Goal: Task Accomplishment & Management: Use online tool/utility

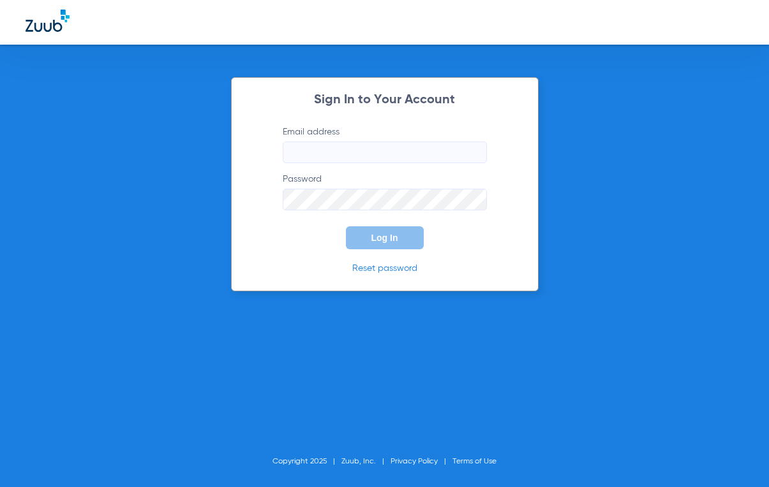
type input "[EMAIL_ADDRESS][DOMAIN_NAME]"
click at [381, 233] on span "Log In" at bounding box center [384, 238] width 27 height 10
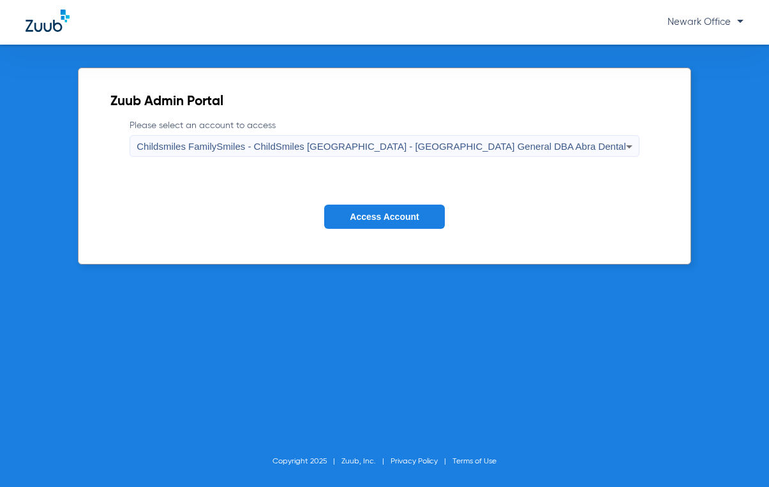
click at [403, 217] on span "Access Account" at bounding box center [384, 217] width 69 height 10
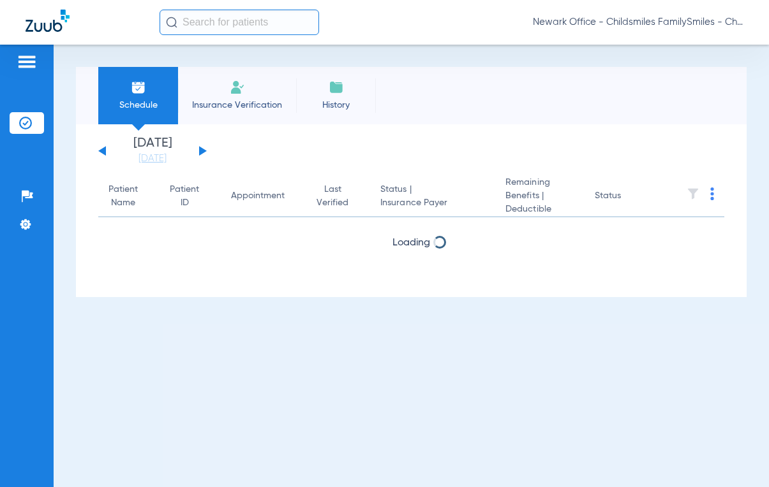
click at [223, 102] on span "Insurance Verification" at bounding box center [237, 105] width 99 height 13
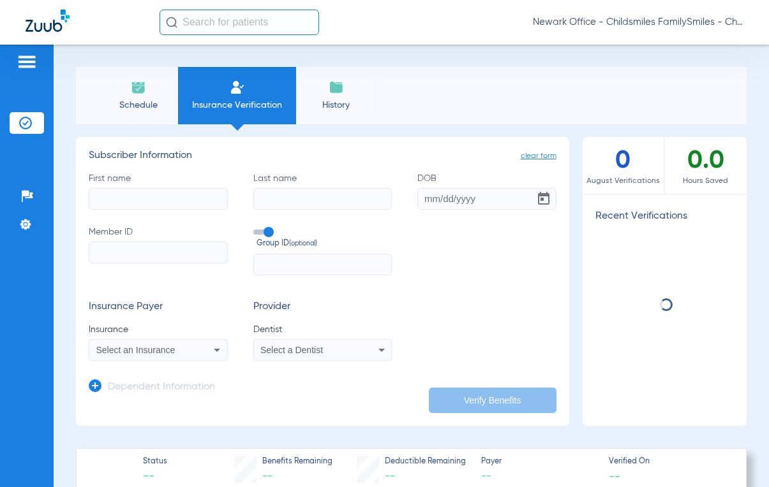
click at [223, 25] on input "text" at bounding box center [238, 23] width 159 height 26
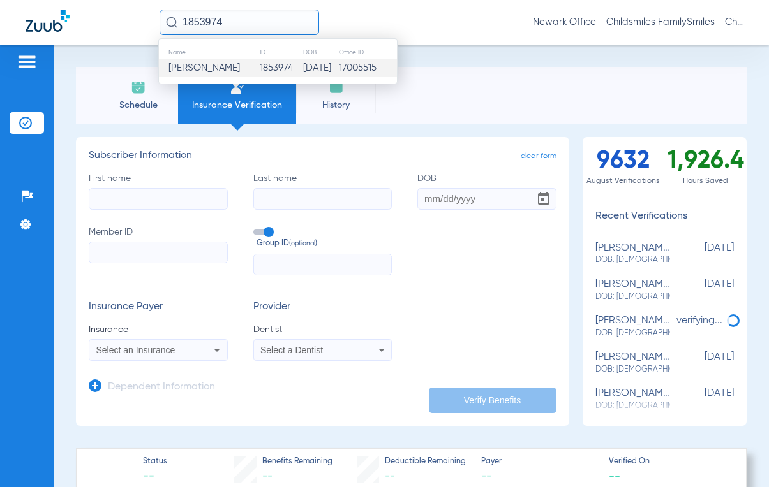
type input "1853974"
click at [225, 67] on span "[PERSON_NAME]" at bounding box center [203, 68] width 71 height 10
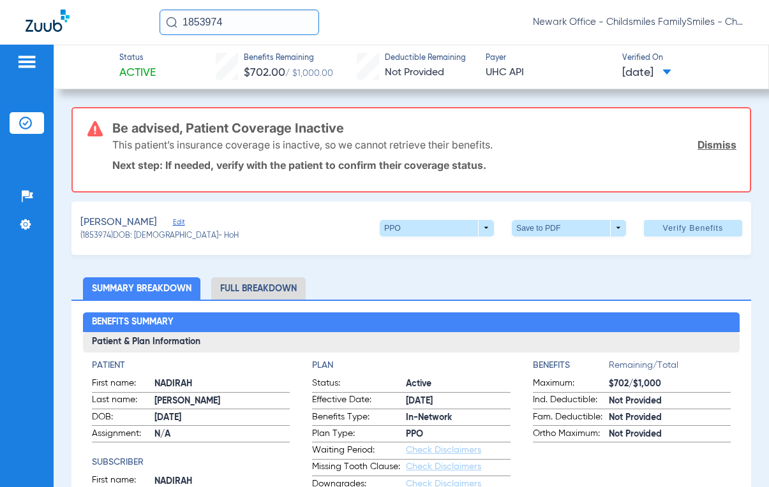
click at [184, 223] on span "Edit" at bounding box center [178, 224] width 11 height 12
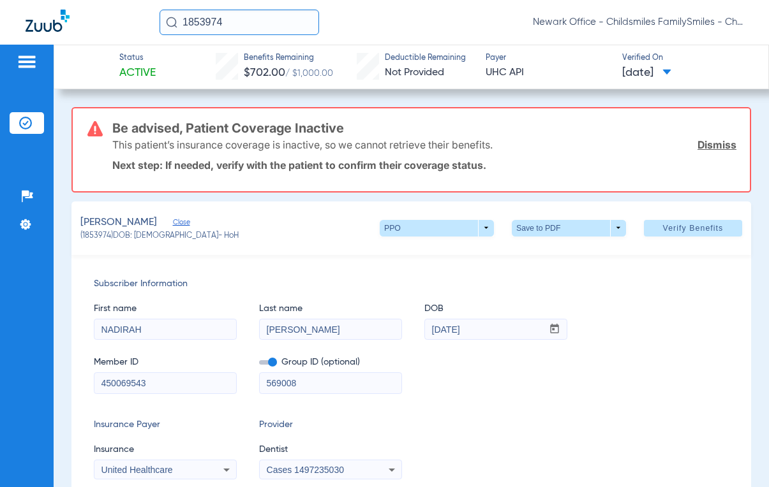
drag, startPoint x: 157, startPoint y: 383, endPoint x: 40, endPoint y: 386, distance: 116.8
click at [36, 387] on div "Patients Insurance Verification Setup Help Center Settings Status Active Benefi…" at bounding box center [384, 288] width 769 height 487
type input "450334972"
drag, startPoint x: 313, startPoint y: 381, endPoint x: 245, endPoint y: 385, distance: 67.8
click at [245, 385] on div "Member ID 450334972 Group ID (optional) 569008" at bounding box center [411, 368] width 635 height 49
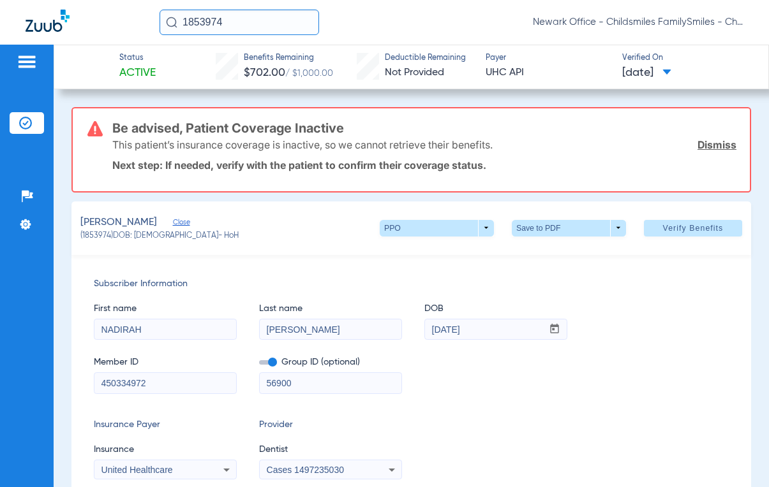
type input "569008"
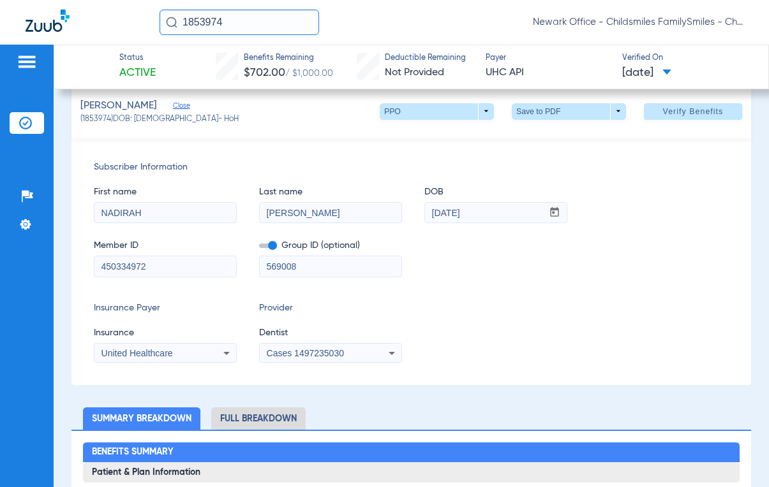
scroll to position [128, 0]
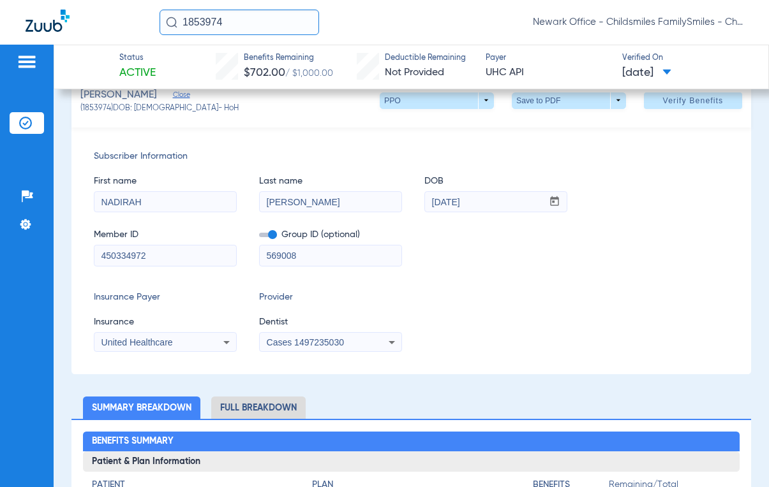
click at [312, 346] on span "Cases 1497235030" at bounding box center [305, 342] width 77 height 10
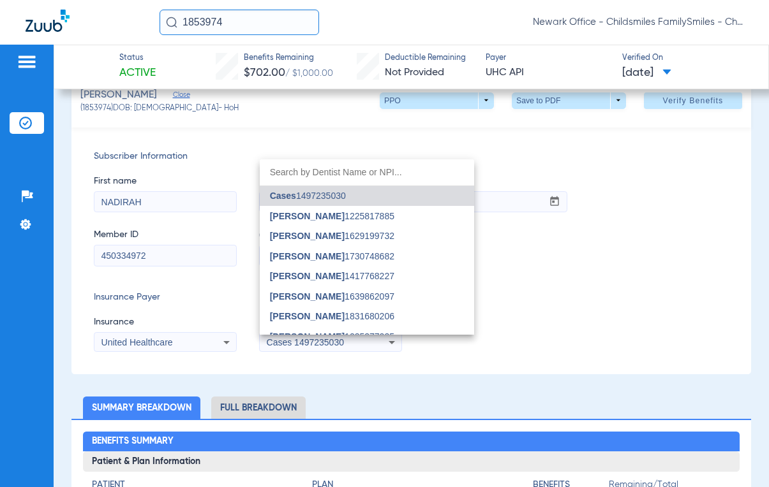
click at [195, 350] on div at bounding box center [384, 243] width 769 height 487
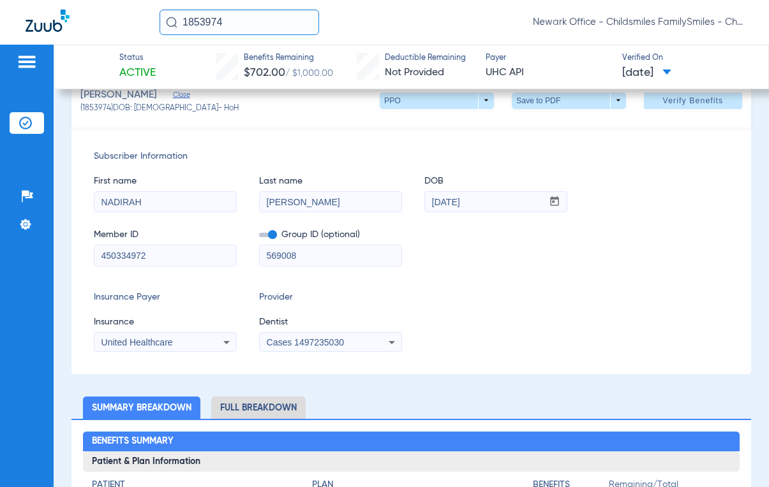
click at [195, 346] on div "United Healthcare" at bounding box center [152, 342] width 103 height 9
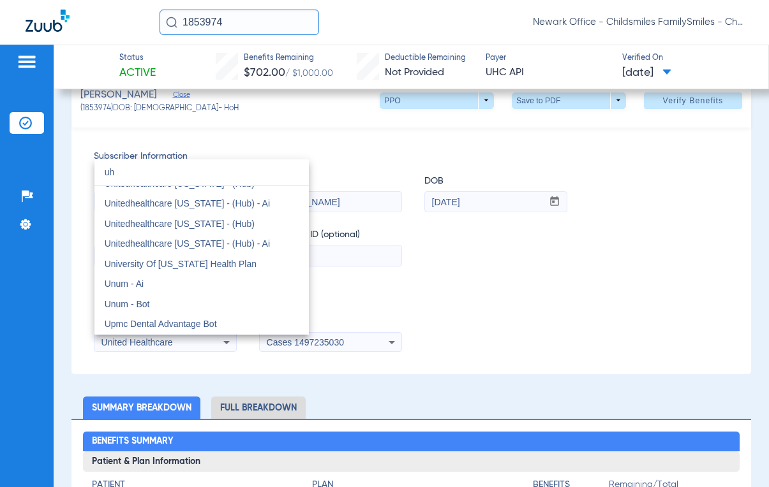
scroll to position [0, 0]
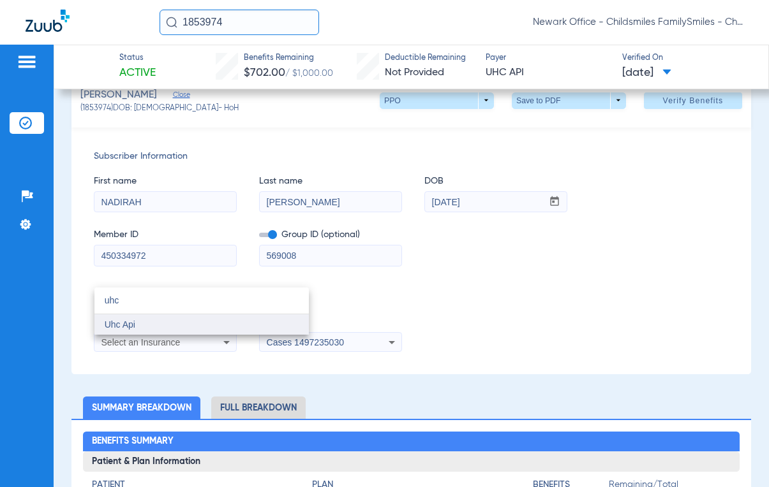
type input "uhc"
click at [129, 323] on span "Uhc Api" at bounding box center [120, 325] width 31 height 10
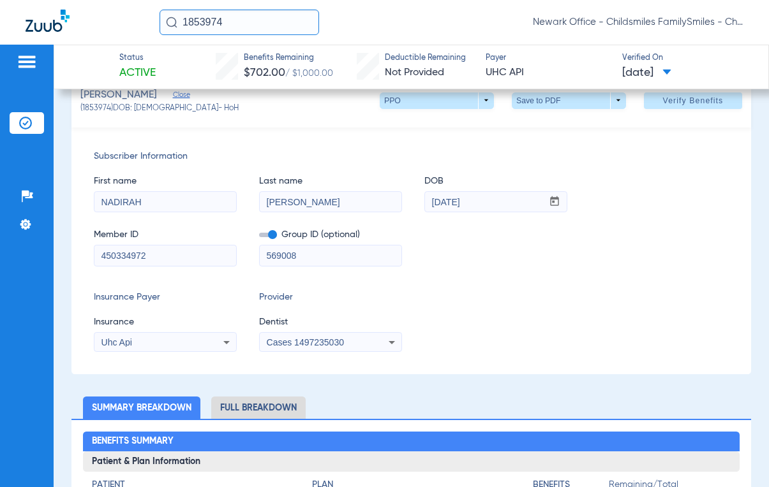
click at [328, 343] on span "Cases 1497235030" at bounding box center [305, 342] width 77 height 10
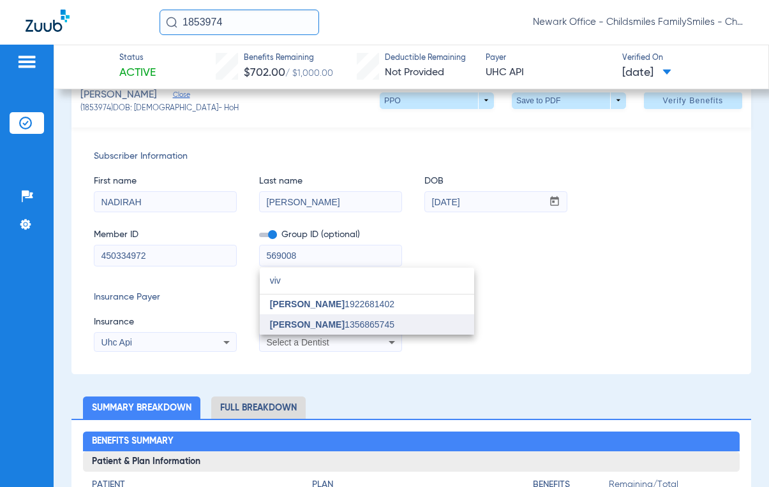
type input "viv"
click at [367, 325] on span "[PERSON_NAME] 1356865745" at bounding box center [332, 324] width 124 height 9
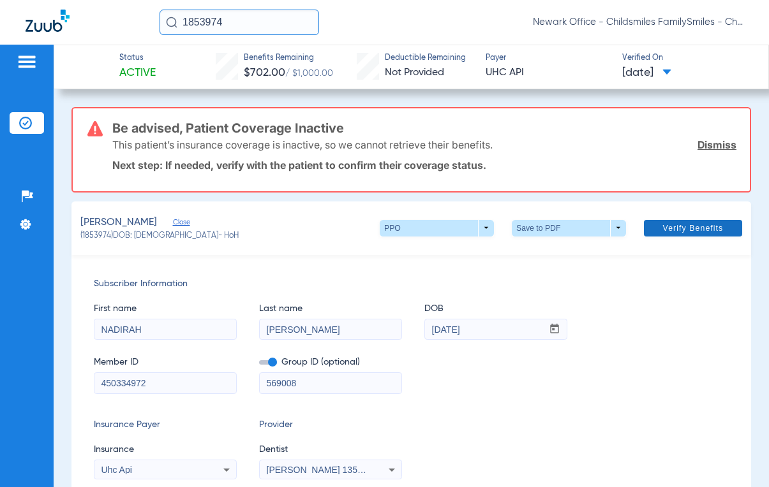
click at [663, 231] on span "Verify Benefits" at bounding box center [693, 228] width 61 height 10
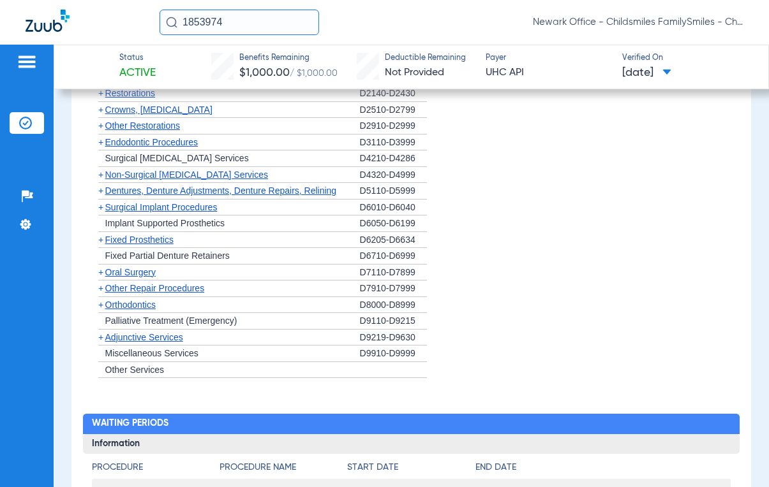
scroll to position [1786, 0]
click at [171, 337] on span "Adjunctive Services" at bounding box center [144, 337] width 78 height 10
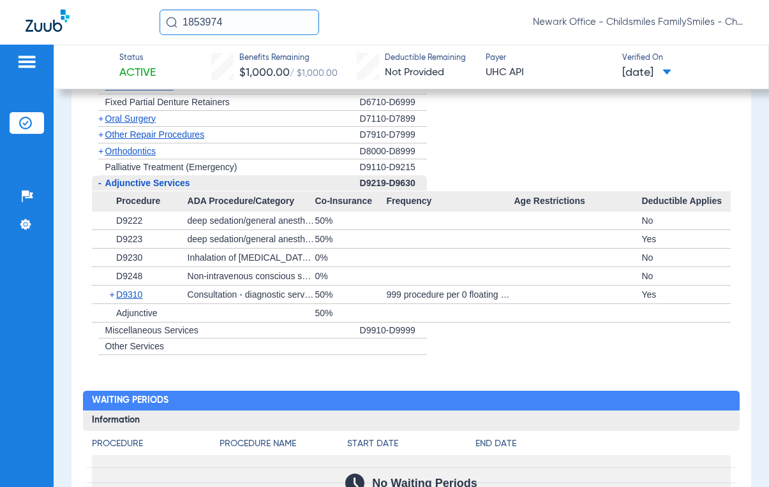
scroll to position [1977, 0]
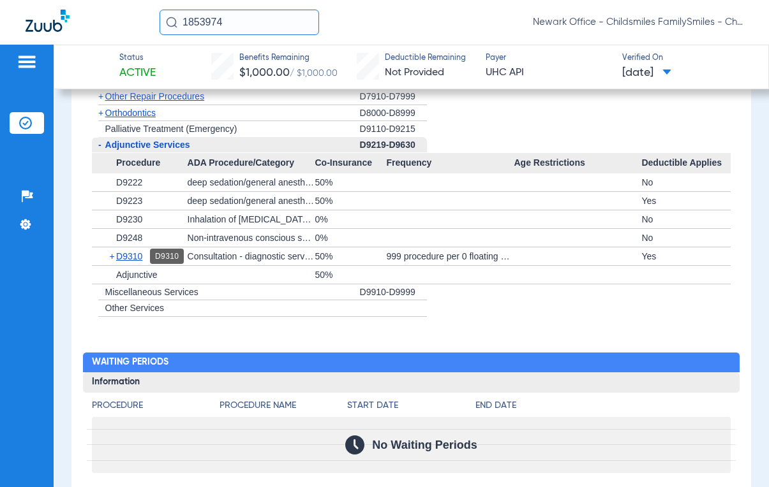
click at [128, 256] on span "D9310" at bounding box center [129, 256] width 26 height 10
